Goal: Task Accomplishment & Management: Complete application form

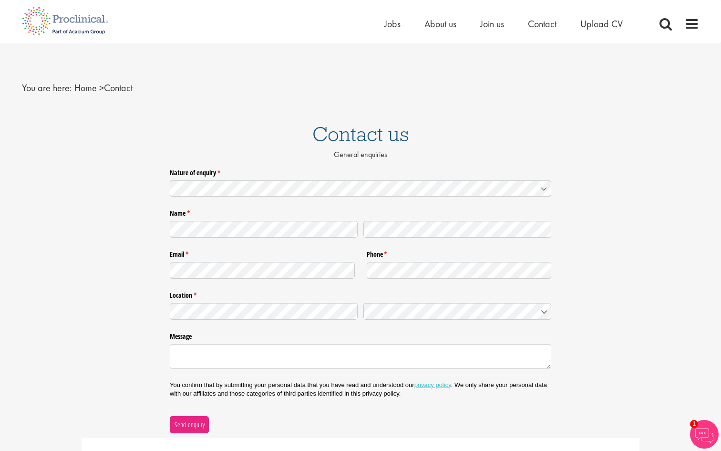
click at [499, 14] on div "Home Jobs About us Join us Contact Upload CV" at bounding box center [357, 18] width 685 height 36
click at [497, 21] on span "Join us" at bounding box center [492, 24] width 24 height 12
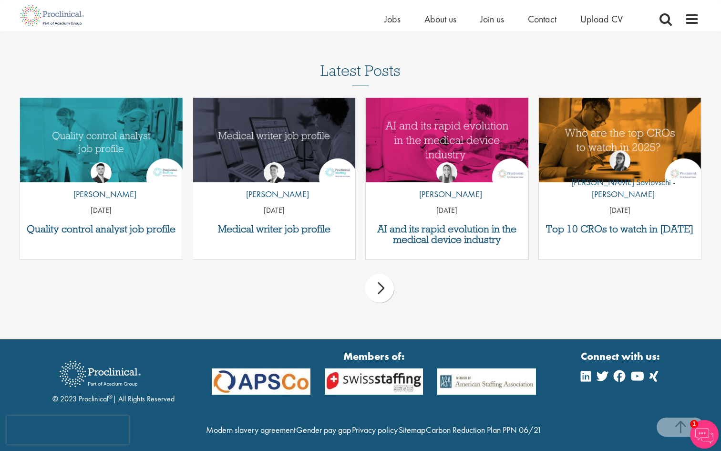
scroll to position [1420, 0]
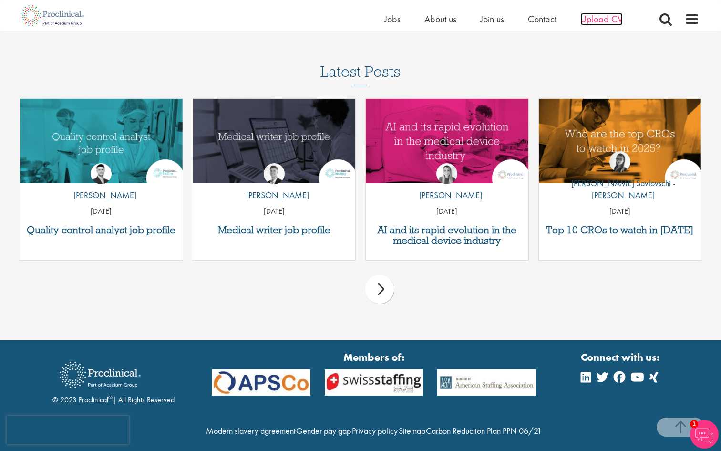
click at [589, 17] on span "Upload CV" at bounding box center [602, 19] width 42 height 12
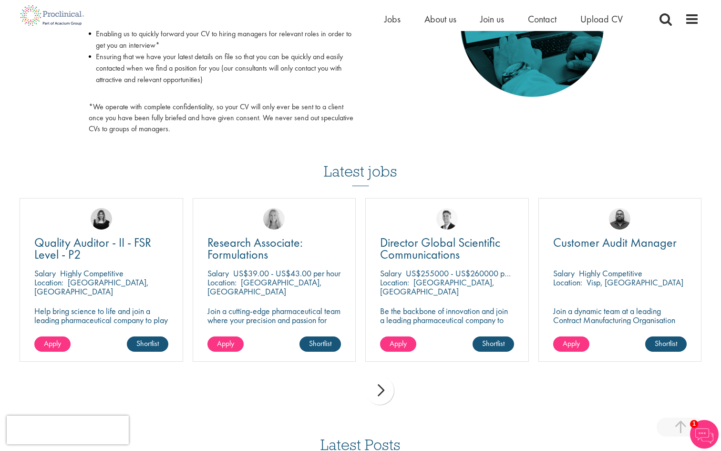
scroll to position [531, 0]
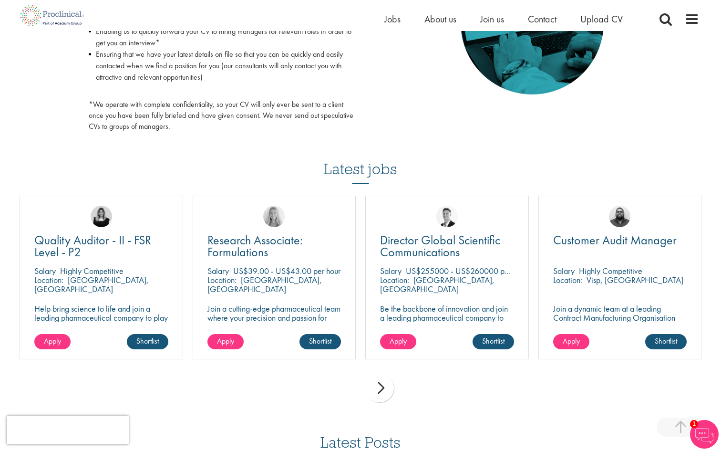
click at [299, 306] on p "Join a cutting-edge pharmaceutical team where your precision and passion for qu…" at bounding box center [275, 322] width 134 height 36
click at [244, 338] on div "Apply Shortlist" at bounding box center [274, 346] width 163 height 25
click at [240, 341] on link "Apply" at bounding box center [226, 341] width 36 height 15
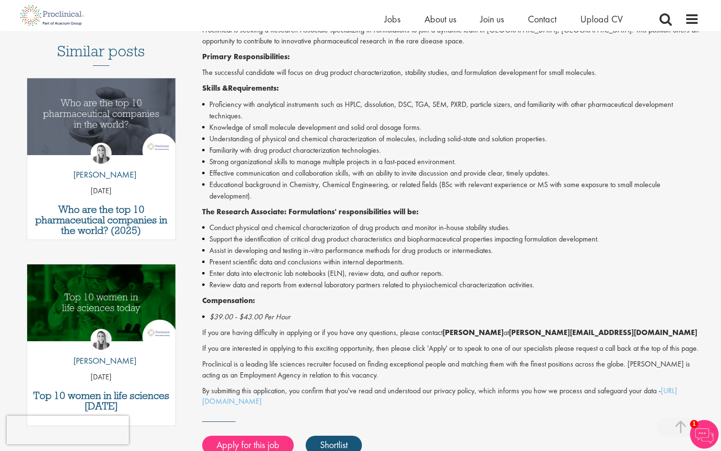
scroll to position [282, 0]
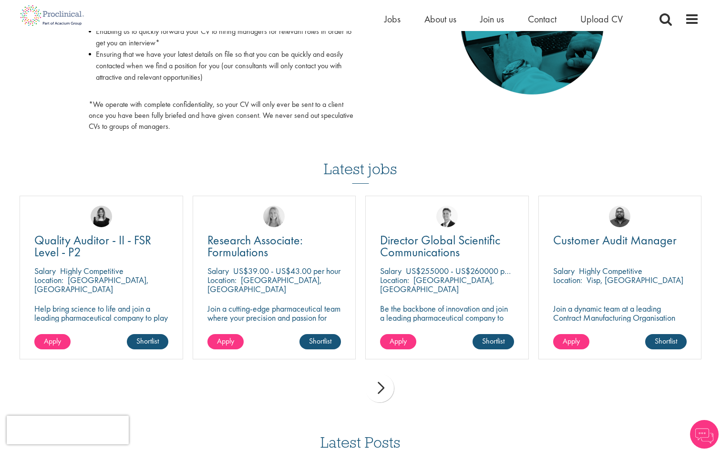
click at [389, 385] on div "next" at bounding box center [379, 388] width 29 height 29
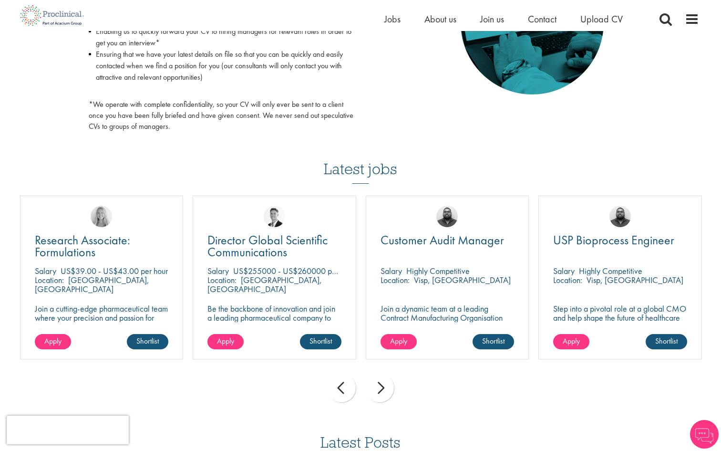
click at [396, 385] on div "prev next" at bounding box center [361, 390] width 692 height 42
click at [393, 385] on div "prev next" at bounding box center [361, 390] width 692 height 42
click at [389, 385] on div "next" at bounding box center [379, 388] width 29 height 29
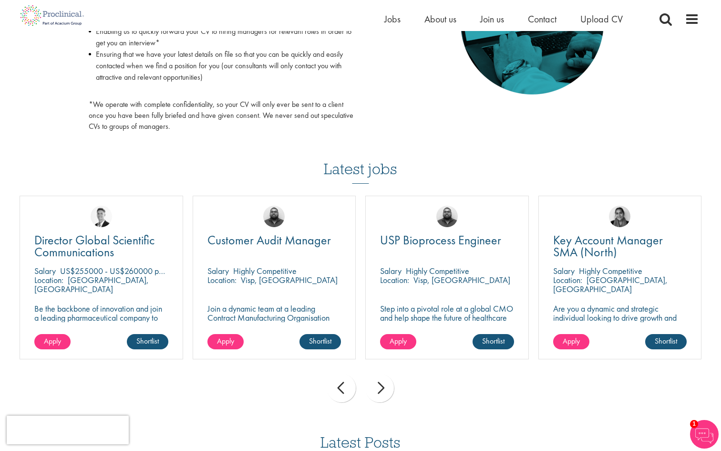
click at [389, 385] on div "next" at bounding box center [379, 388] width 29 height 29
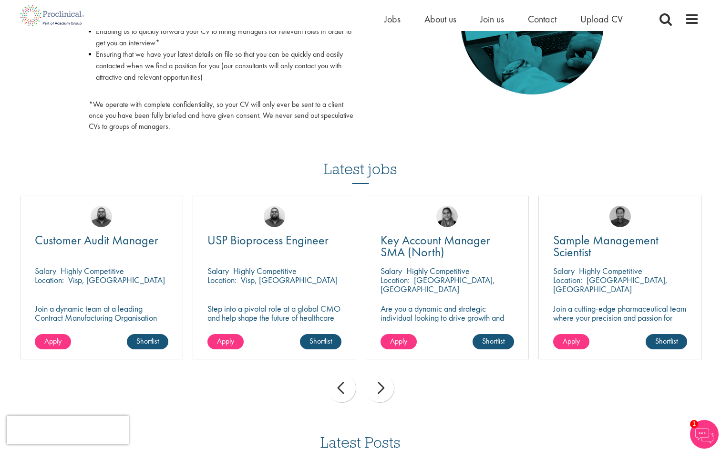
click at [389, 385] on div "next" at bounding box center [379, 388] width 29 height 29
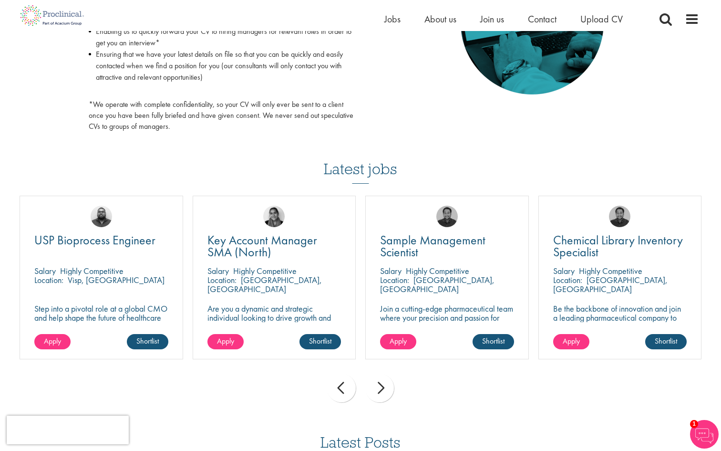
click at [389, 385] on div "next" at bounding box center [379, 388] width 29 height 29
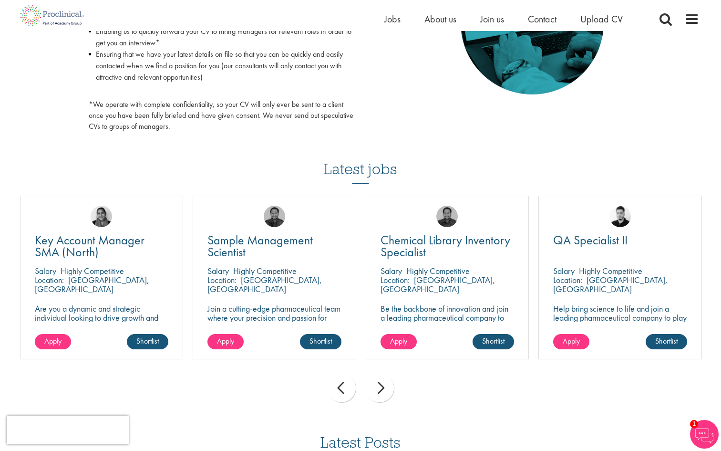
click at [389, 385] on div "next" at bounding box center [379, 388] width 29 height 29
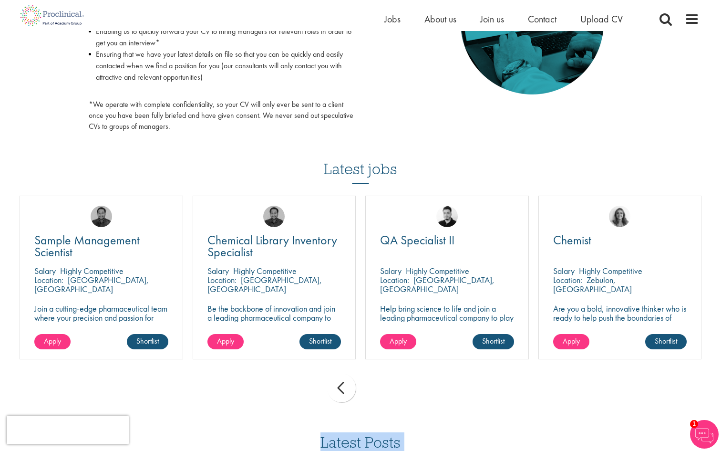
click at [389, 385] on div "prev next" at bounding box center [361, 390] width 692 height 42
click at [379, 381] on div "prev next" at bounding box center [361, 390] width 692 height 42
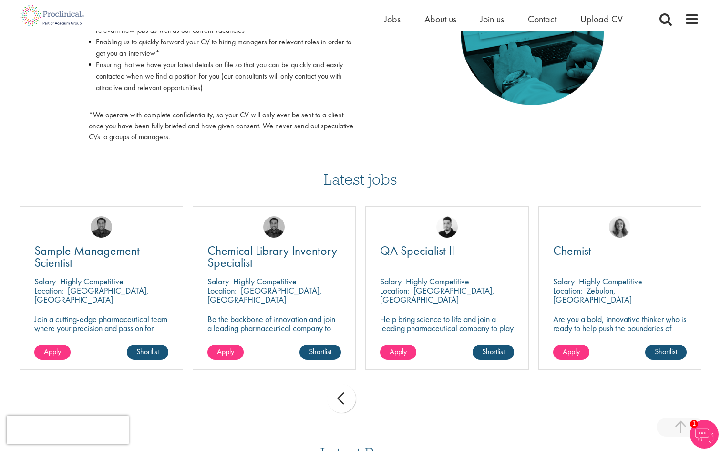
scroll to position [487, 0]
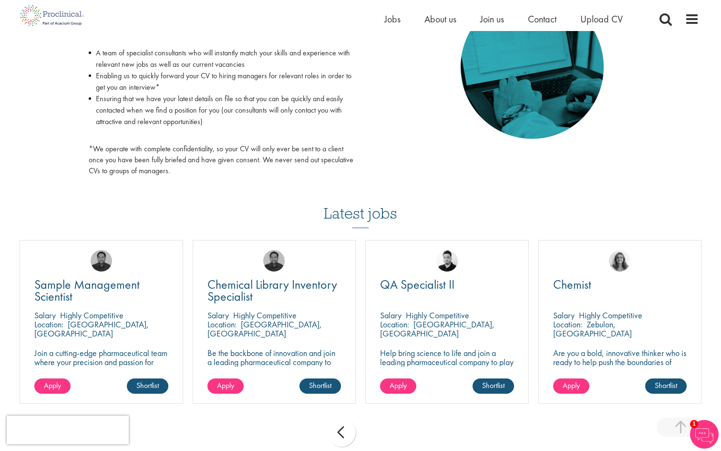
click at [349, 420] on div "prev" at bounding box center [341, 432] width 29 height 29
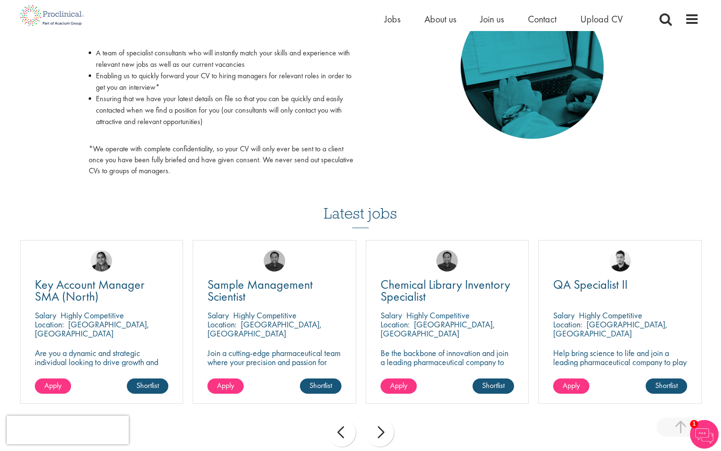
click at [348, 421] on div "prev" at bounding box center [341, 432] width 29 height 29
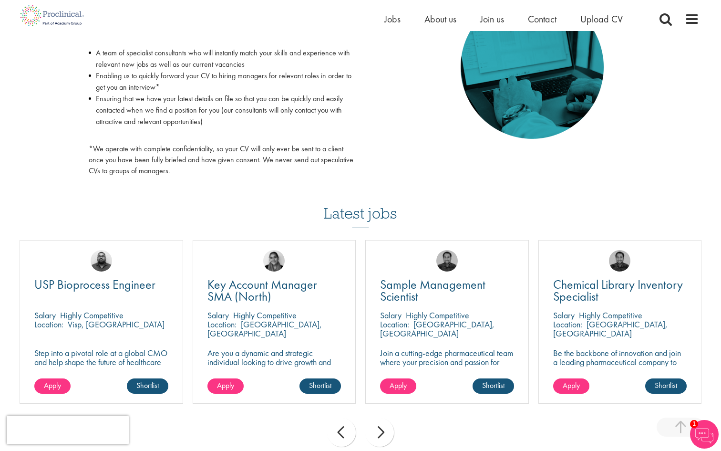
click at [348, 421] on div "prev" at bounding box center [341, 432] width 29 height 29
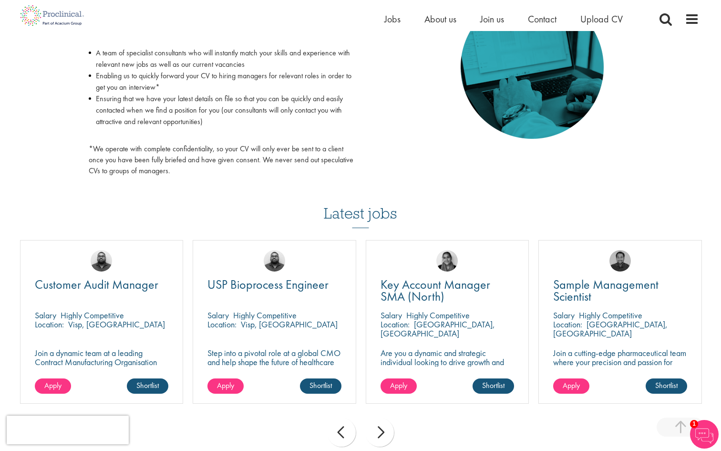
click at [348, 421] on div "prev" at bounding box center [341, 432] width 29 height 29
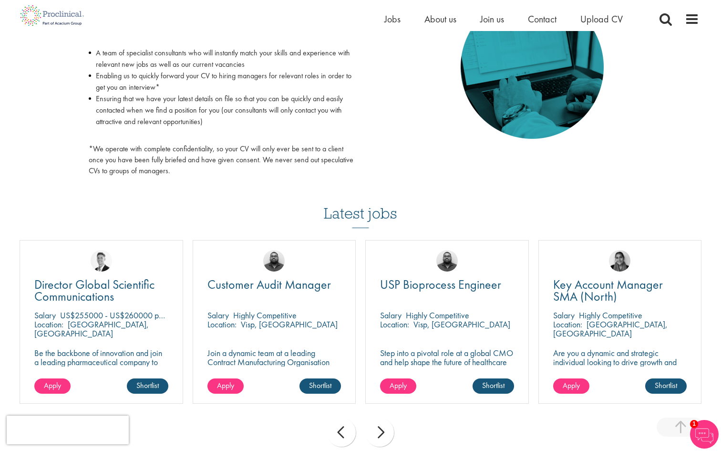
click at [348, 421] on div "prev" at bounding box center [341, 432] width 29 height 29
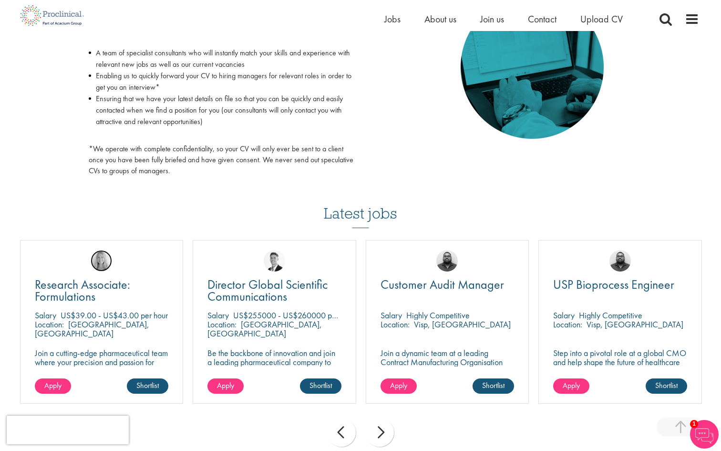
click at [105, 262] on img at bounding box center [101, 260] width 21 height 21
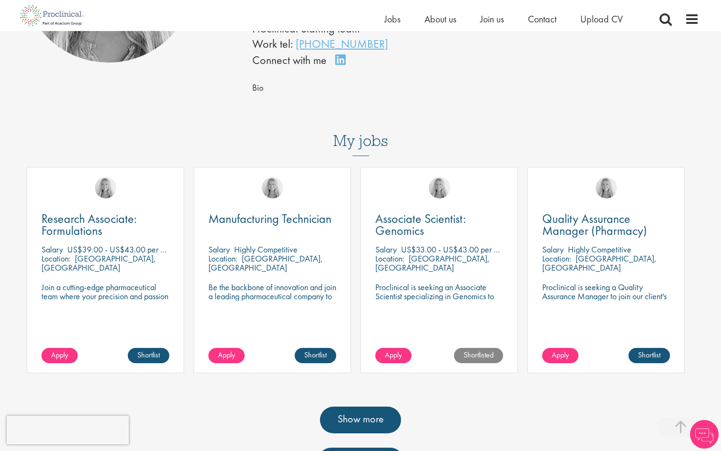
scroll to position [235, 0]
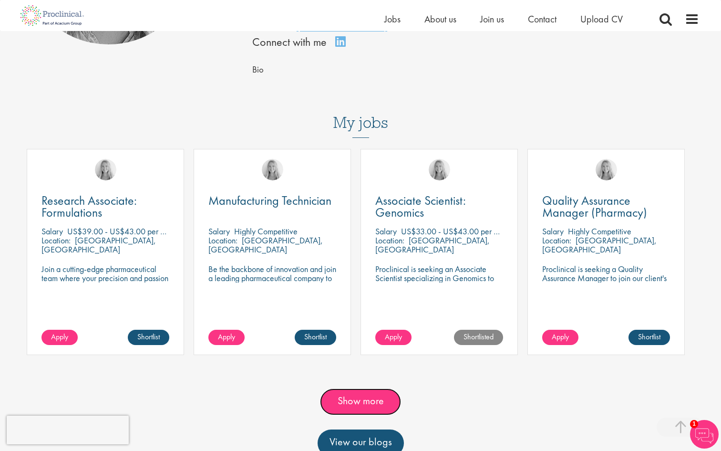
click at [377, 391] on link "Show more" at bounding box center [360, 401] width 81 height 27
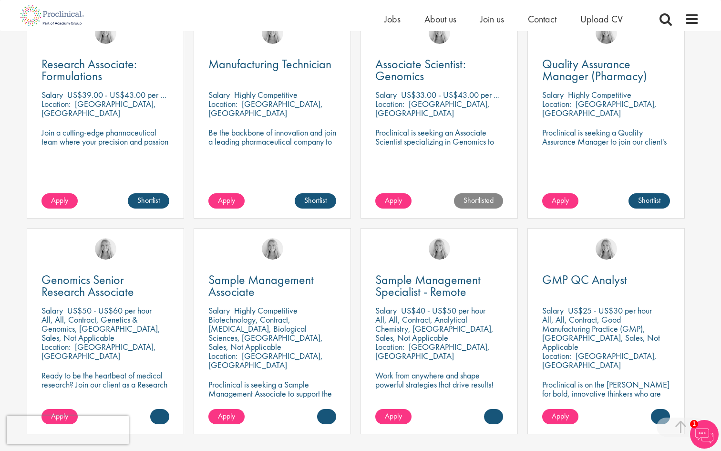
scroll to position [379, 0]
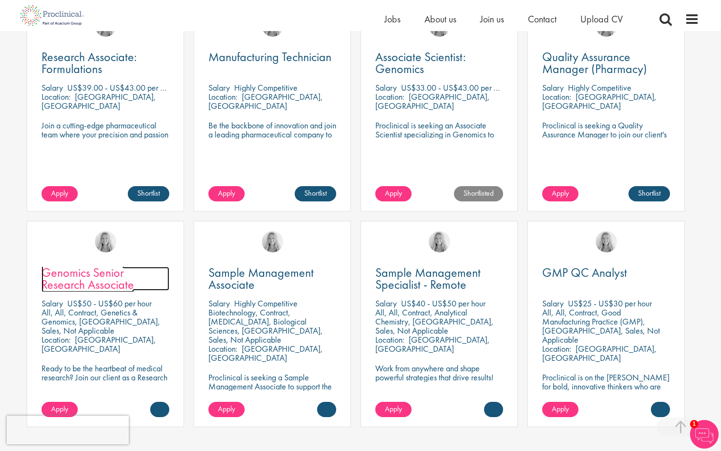
click at [102, 264] on span "Genomics Senior Research Associate" at bounding box center [88, 278] width 93 height 28
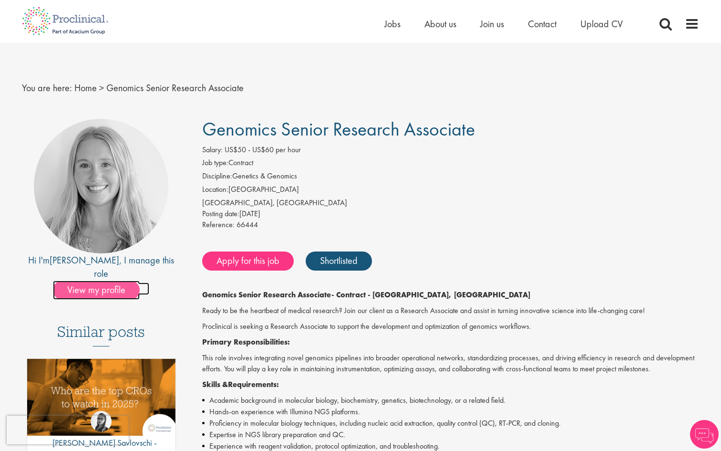
click at [127, 281] on span "View my profile" at bounding box center [96, 290] width 87 height 19
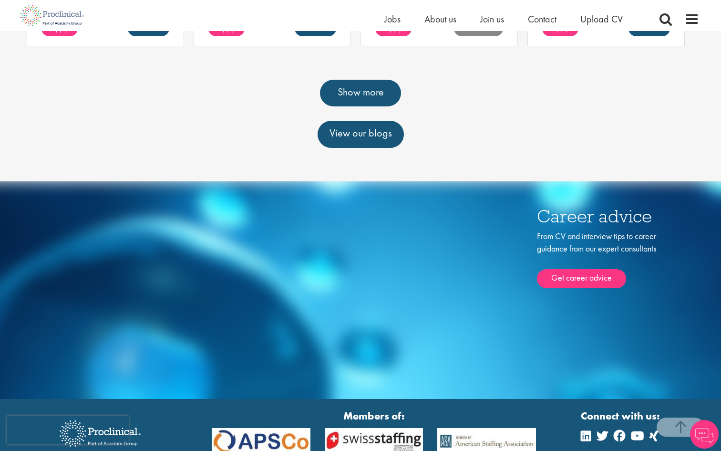
scroll to position [564, 0]
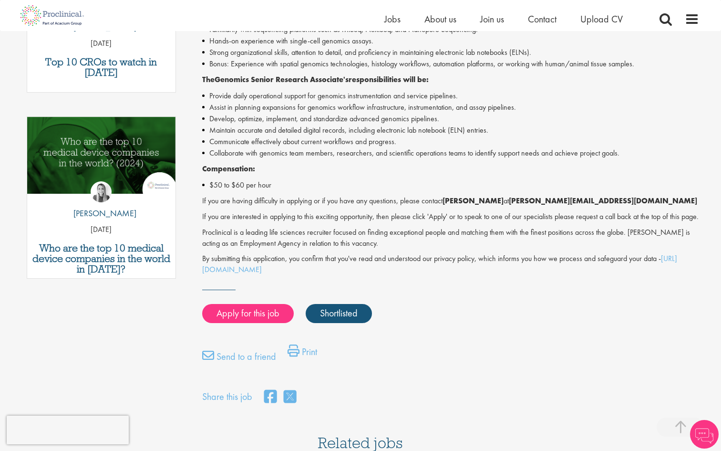
scroll to position [417, 0]
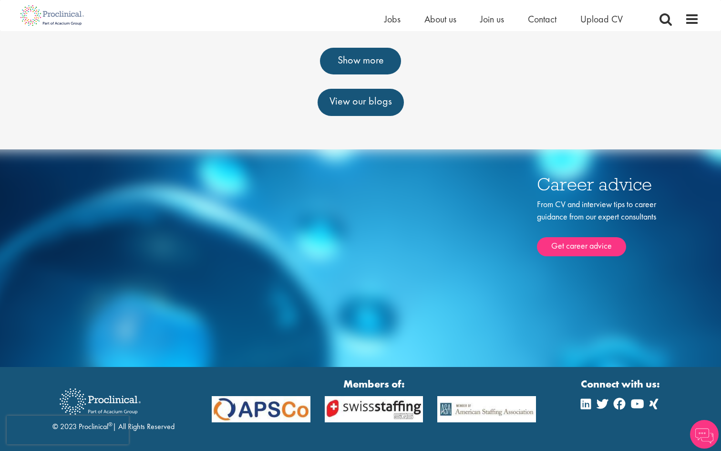
scroll to position [567, 0]
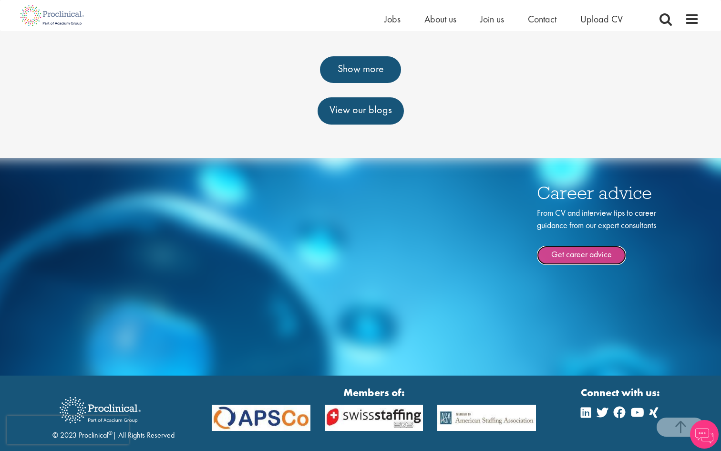
click at [580, 246] on link "Get career advice" at bounding box center [581, 255] width 89 height 19
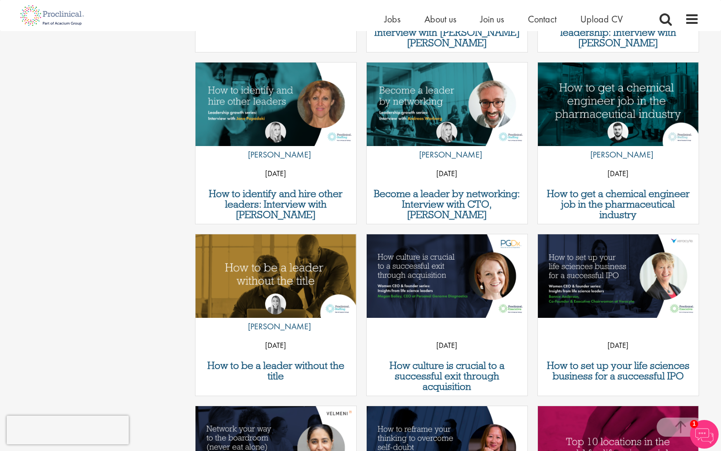
scroll to position [459, 0]
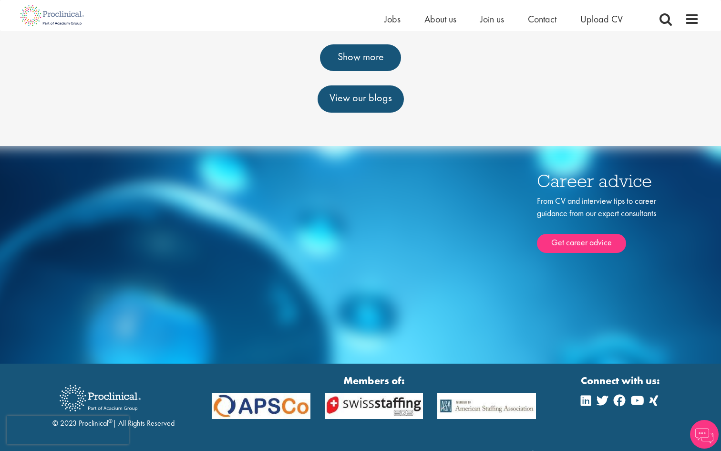
scroll to position [571, 0]
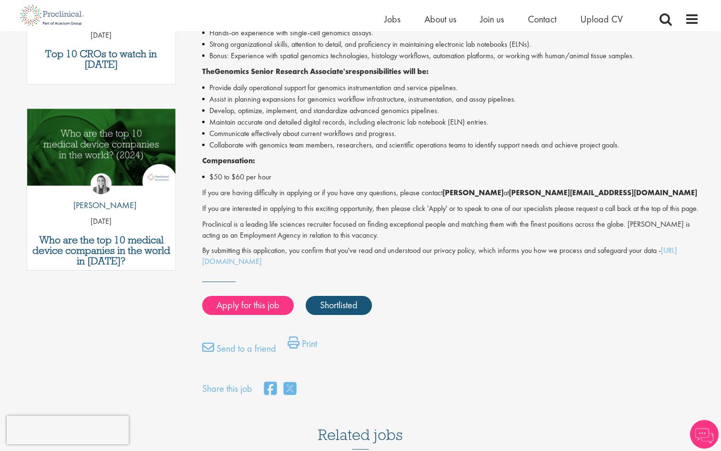
scroll to position [422, 0]
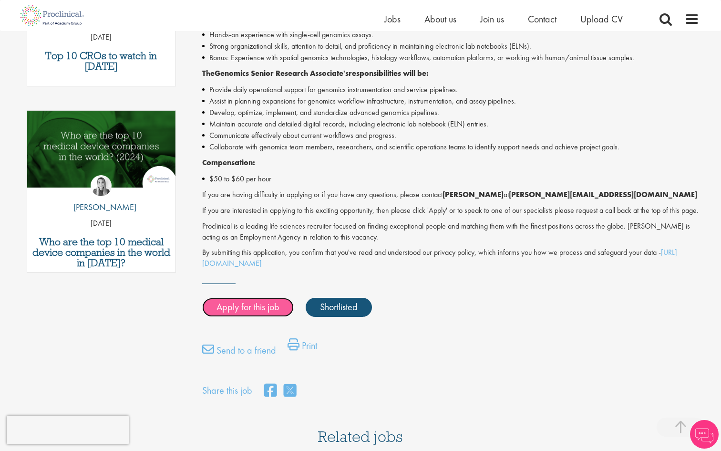
click at [267, 312] on link "Apply for this job" at bounding box center [248, 307] width 92 height 19
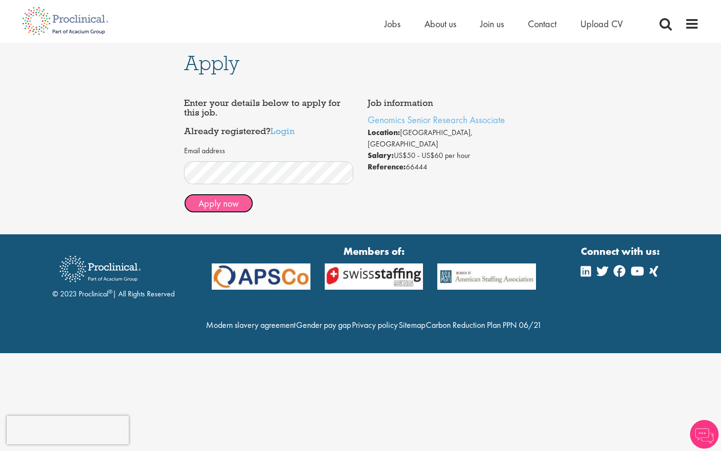
click at [240, 198] on button "Apply now" at bounding box center [218, 203] width 69 height 19
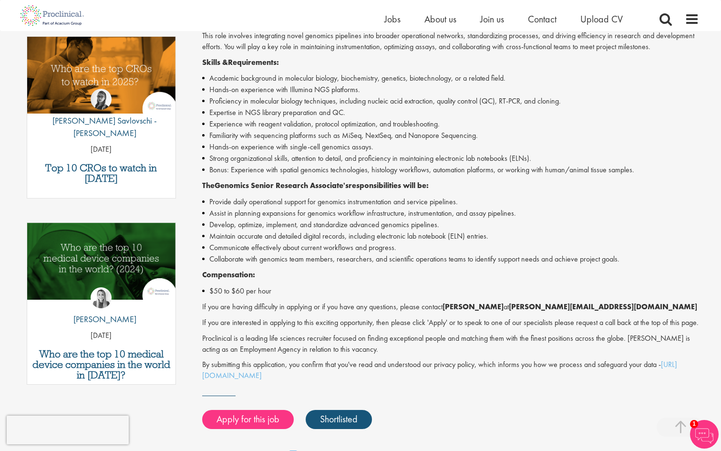
scroll to position [312, 0]
